Goal: Find contact information: Obtain details needed to contact an individual or organization

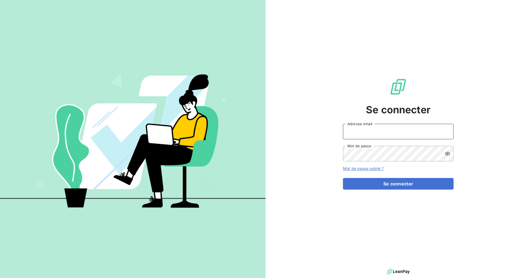
click at [369, 131] on input "Adresse email" at bounding box center [398, 131] width 111 height 15
click at [0, 278] on com-1password-button at bounding box center [0, 278] width 0 height 0
type input "[EMAIL_ADDRESS][DOMAIN_NAME]"
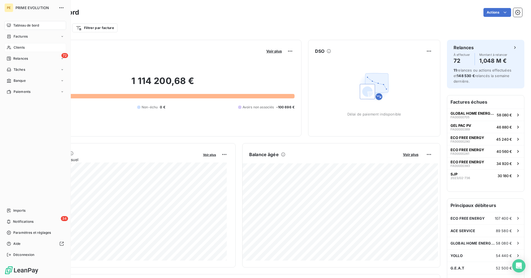
click at [14, 48] on span "Clients" at bounding box center [19, 47] width 11 height 5
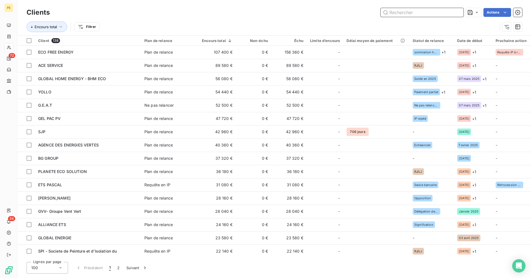
click at [398, 14] on input "text" at bounding box center [422, 12] width 83 height 9
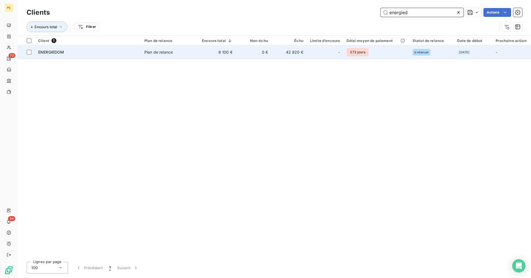
type input "energied"
click at [68, 55] on div "ENERGIEDOM" at bounding box center [88, 53] width 100 height 6
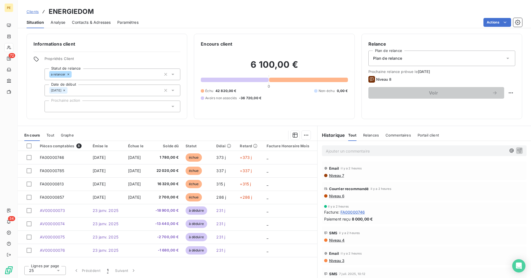
click at [91, 24] on span "Contacts & Adresses" at bounding box center [91, 23] width 39 height 6
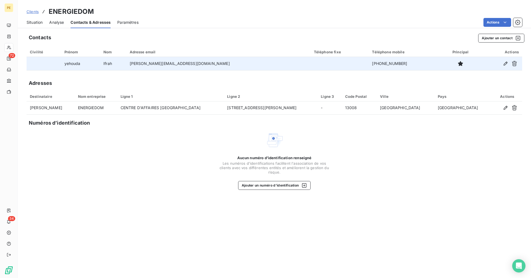
click at [369, 64] on td "+972 54-700-6108‬" at bounding box center [405, 63] width 72 height 13
copy tr "+972 54-700-6108‬"
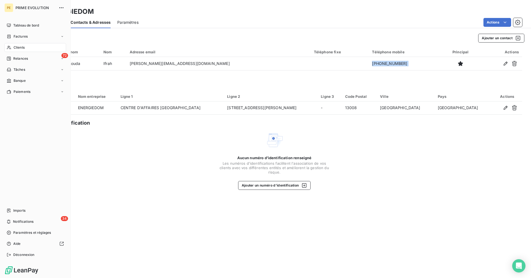
click at [14, 256] on span "Déconnexion" at bounding box center [23, 255] width 21 height 5
